Goal: Task Accomplishment & Management: Manage account settings

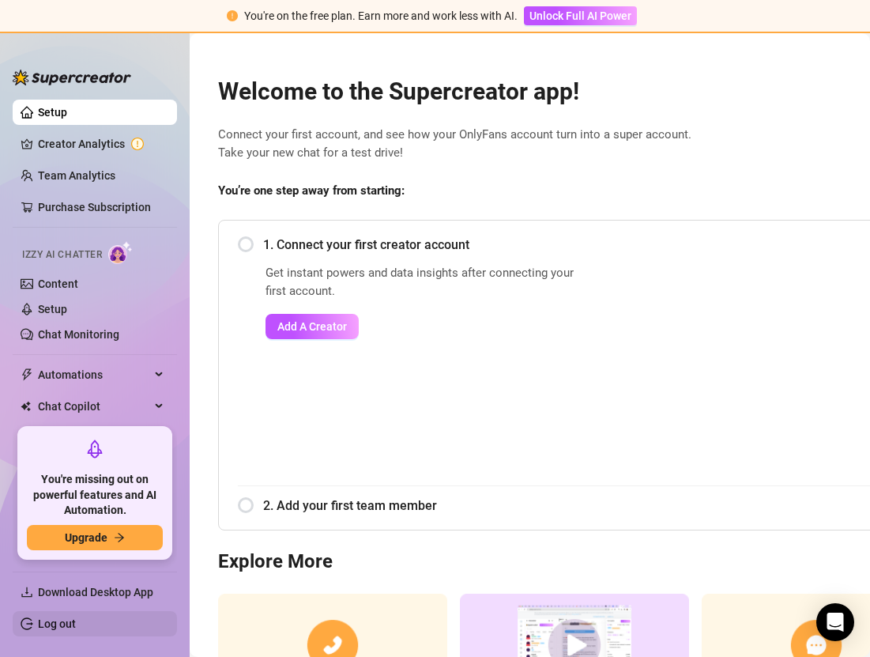
click at [52, 621] on link "Log out" at bounding box center [57, 623] width 38 height 13
